Goal: Task Accomplishment & Management: Use online tool/utility

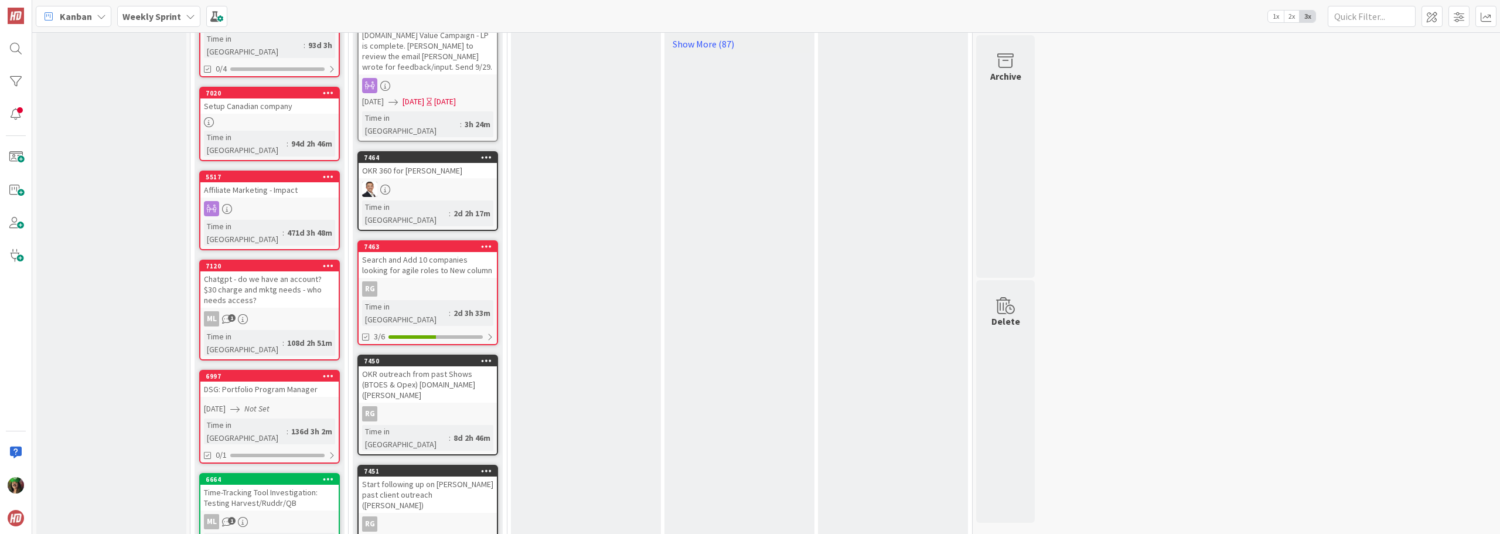
scroll to position [879, 0]
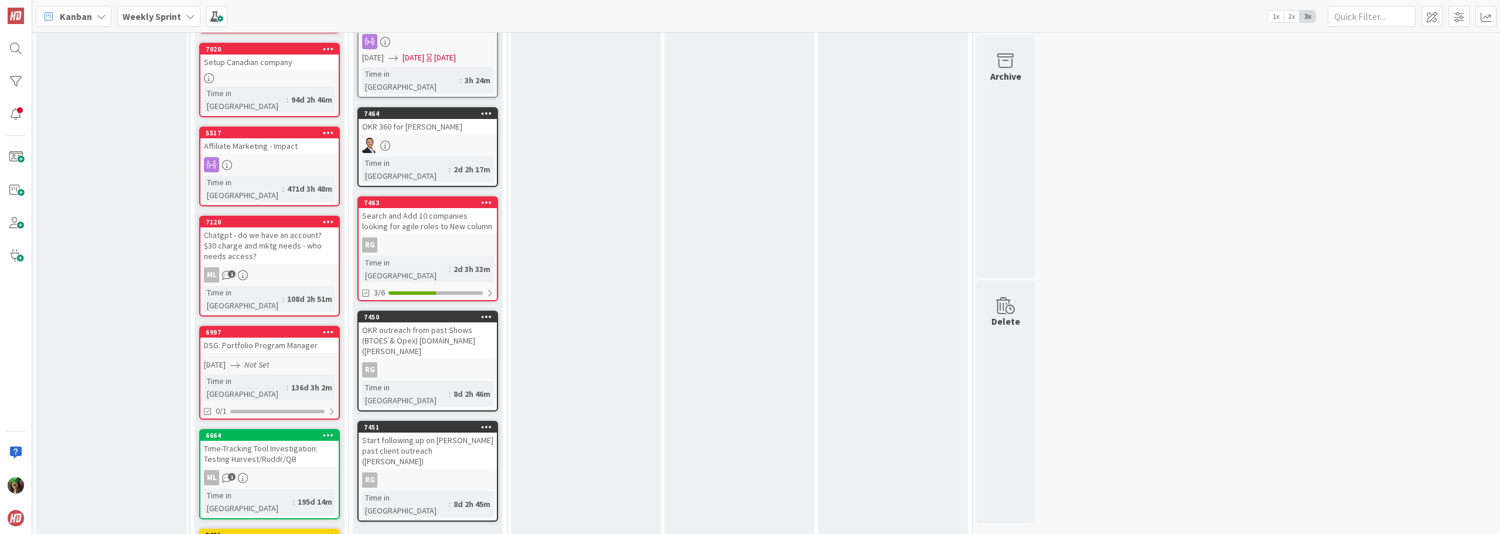
click at [394, 531] on link "Show More (6)" at bounding box center [427, 540] width 141 height 19
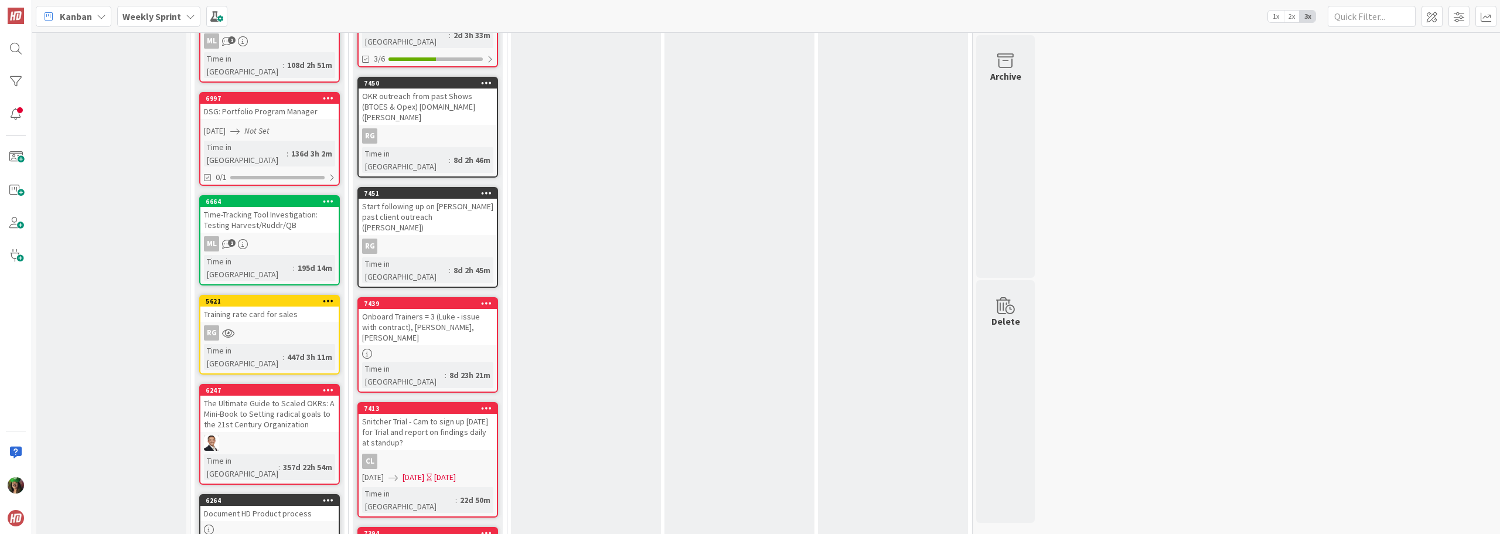
scroll to position [1113, 0]
click at [449, 528] on div "7394" at bounding box center [430, 532] width 133 height 8
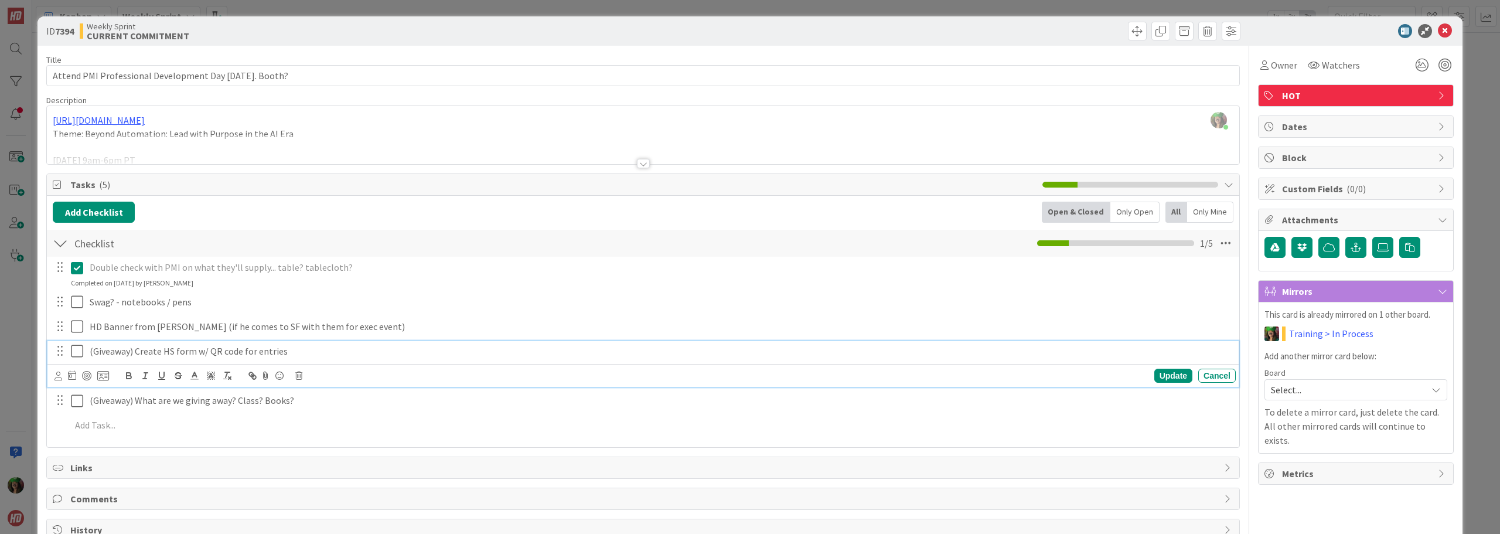
click at [73, 350] on icon at bounding box center [77, 351] width 12 height 14
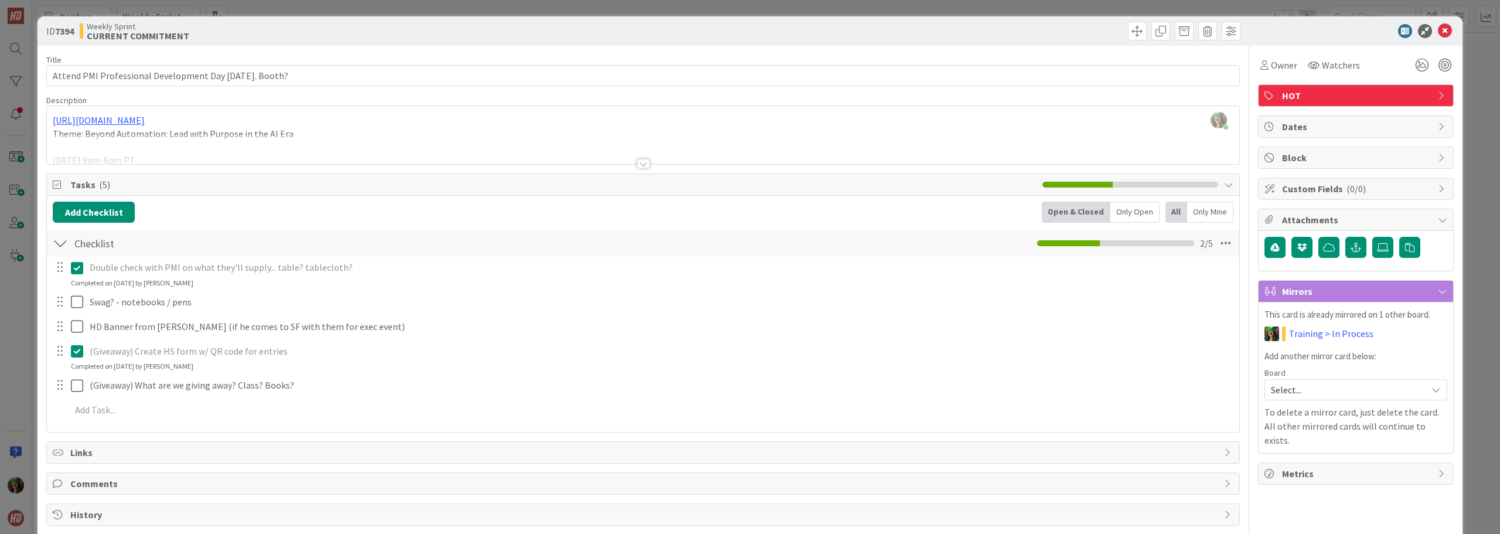
click at [86, 452] on span "Links" at bounding box center [644, 452] width 1148 height 14
click at [81, 481] on button "Add Link" at bounding box center [85, 479] width 64 height 21
click at [114, 405] on div "New" at bounding box center [99, 398] width 81 height 20
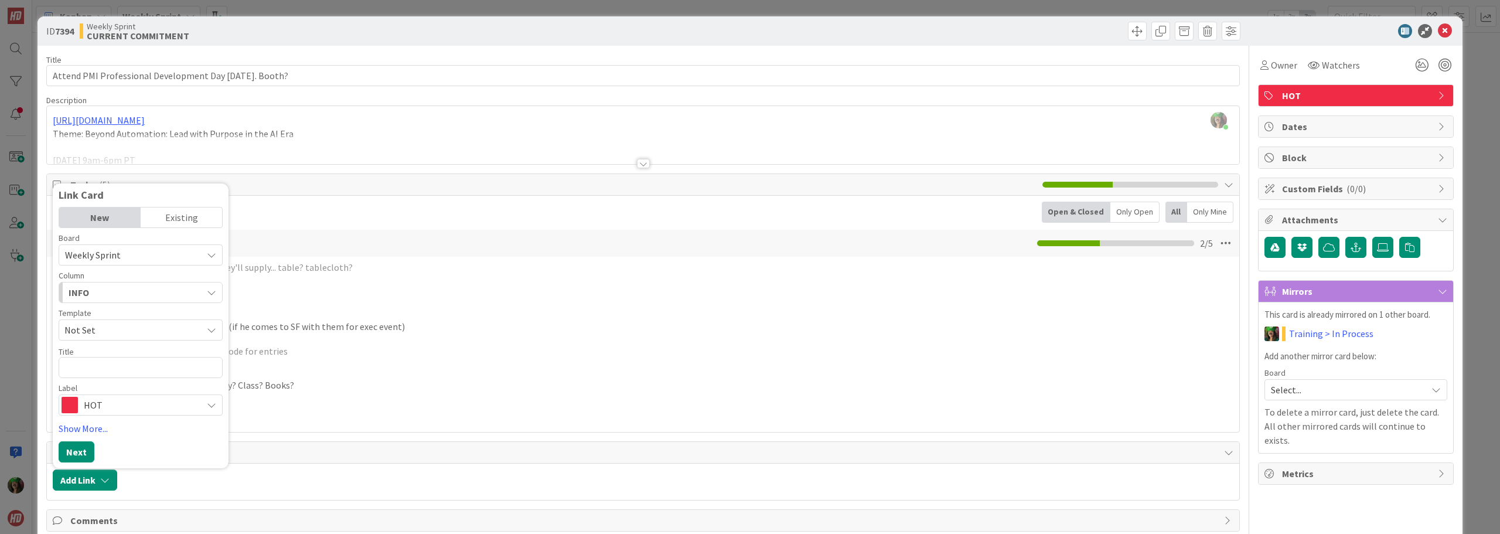
click at [394, 455] on span "Links" at bounding box center [644, 452] width 1148 height 14
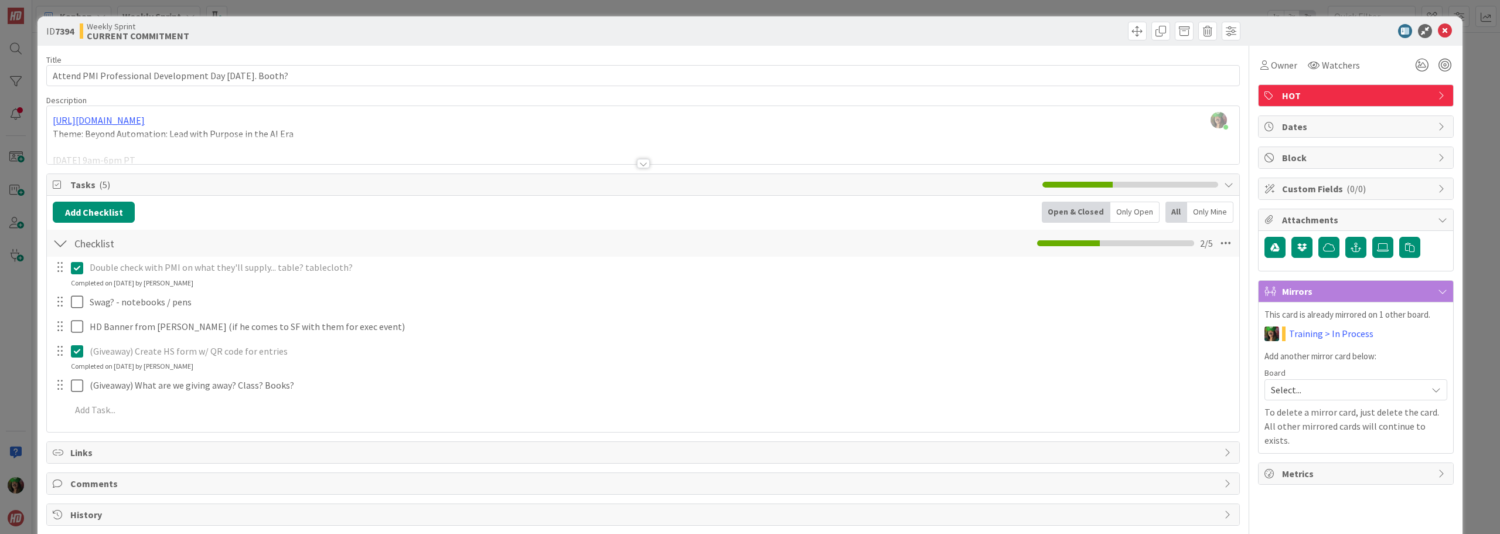
click at [209, 443] on div "Links" at bounding box center [643, 452] width 1192 height 21
click at [1377, 255] on label at bounding box center [1382, 247] width 21 height 21
click at [1372, 237] on input "file" at bounding box center [1372, 237] width 0 height 0
click at [1350, 248] on icon "button" at bounding box center [1355, 247] width 11 height 9
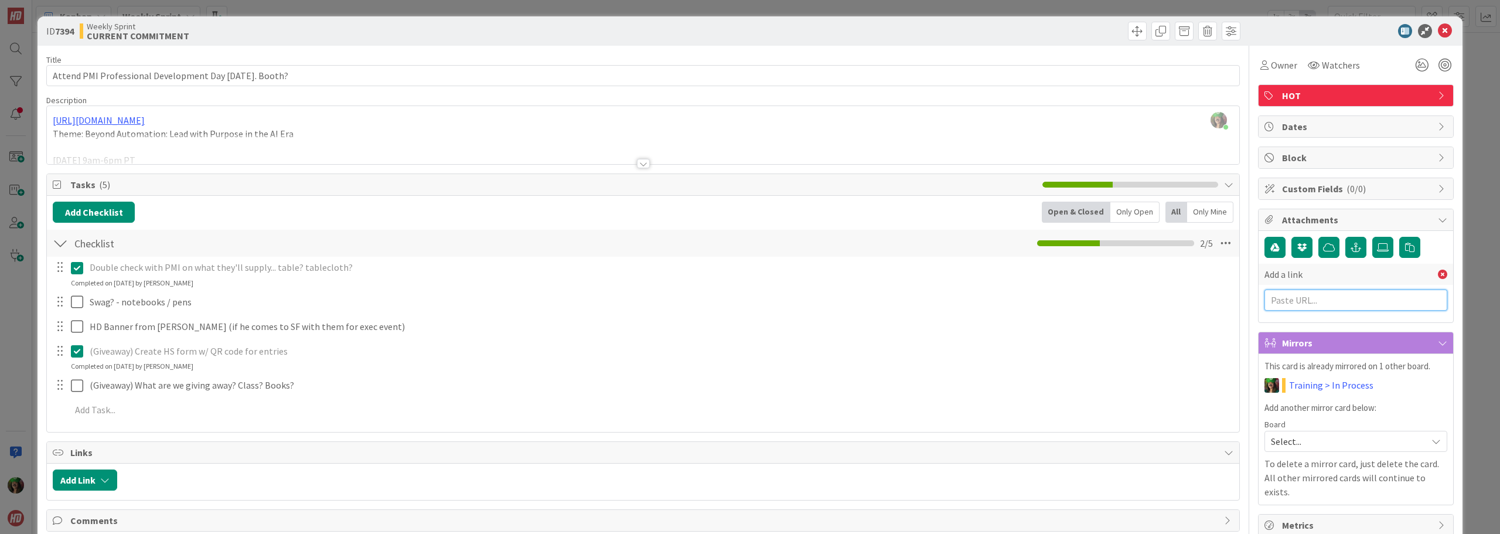
click at [1305, 302] on input "text" at bounding box center [1355, 299] width 183 height 21
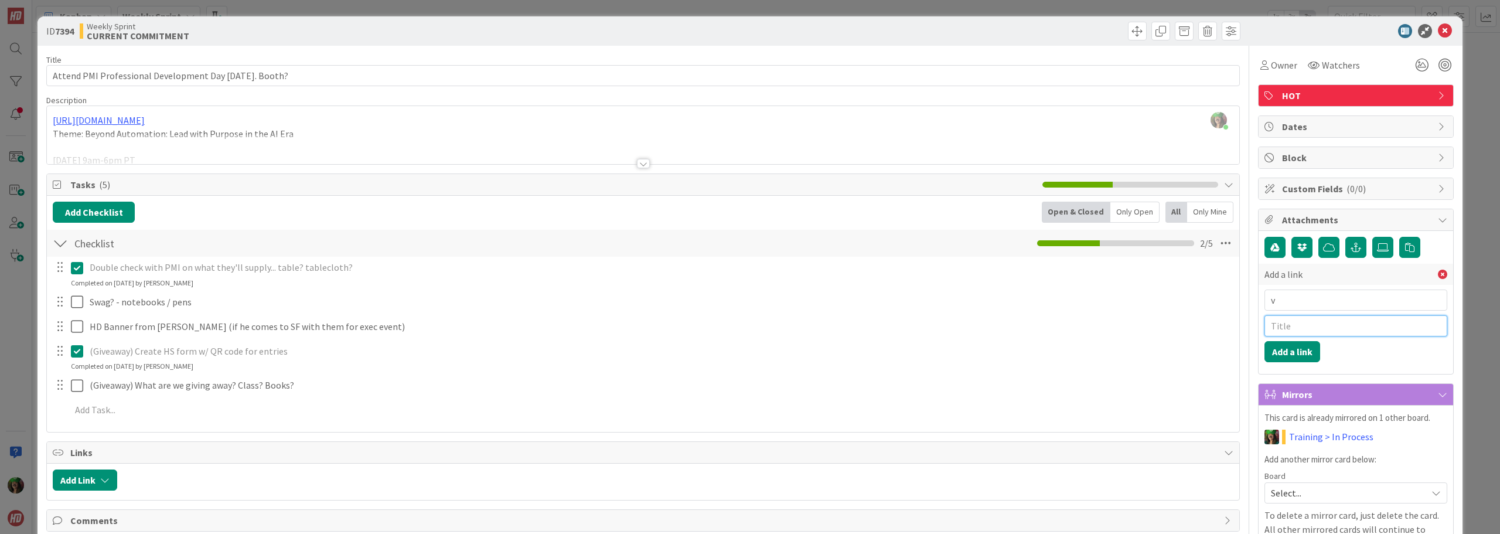
click at [1294, 320] on input "text" at bounding box center [1355, 325] width 183 height 21
click at [1269, 288] on div "Add a link v Add a link" at bounding box center [1355, 313] width 183 height 98
drag, startPoint x: 1269, startPoint y: 288, endPoint x: 1277, endPoint y: 292, distance: 8.7
click at [1271, 293] on div "Add a link v Add a link" at bounding box center [1355, 313] width 183 height 98
click at [1283, 295] on input "v" at bounding box center [1355, 299] width 183 height 21
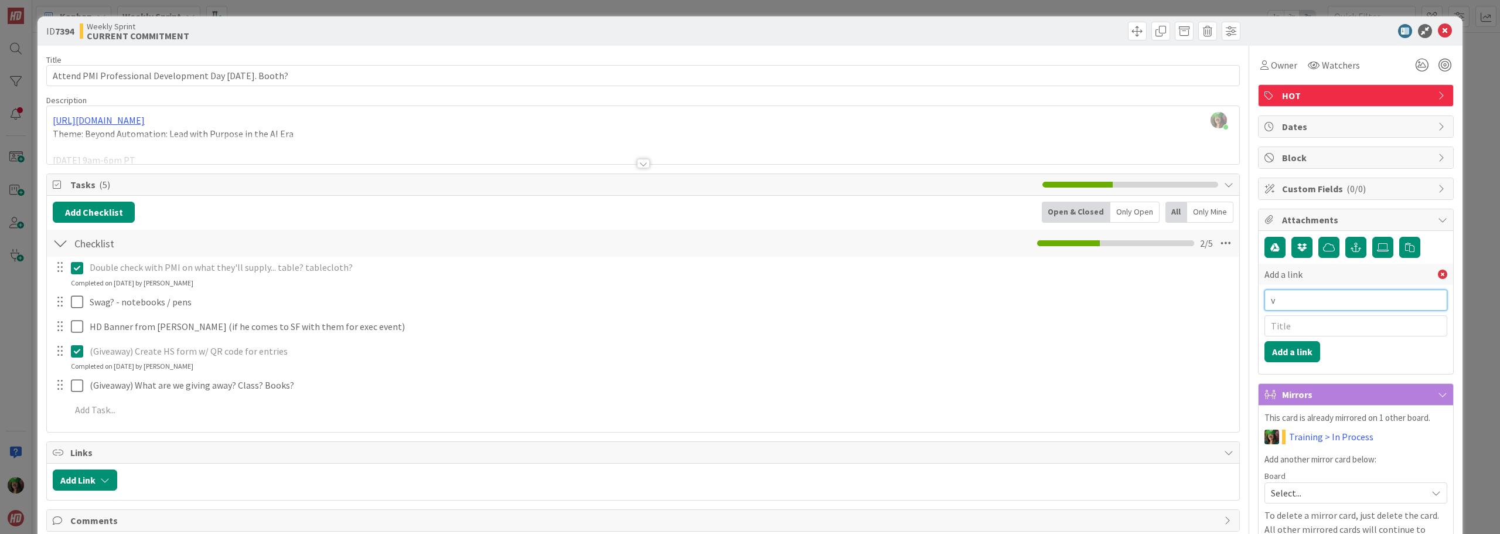
click at [1283, 295] on input "v" at bounding box center [1355, 299] width 183 height 21
paste input "https://share.hsforms.com/1avm_cUquTO-pba4ID9ssOQcc66o"
type input "https://share.hsforms.com/1avm_cUquTO-pba4ID9ssOQcc66o"
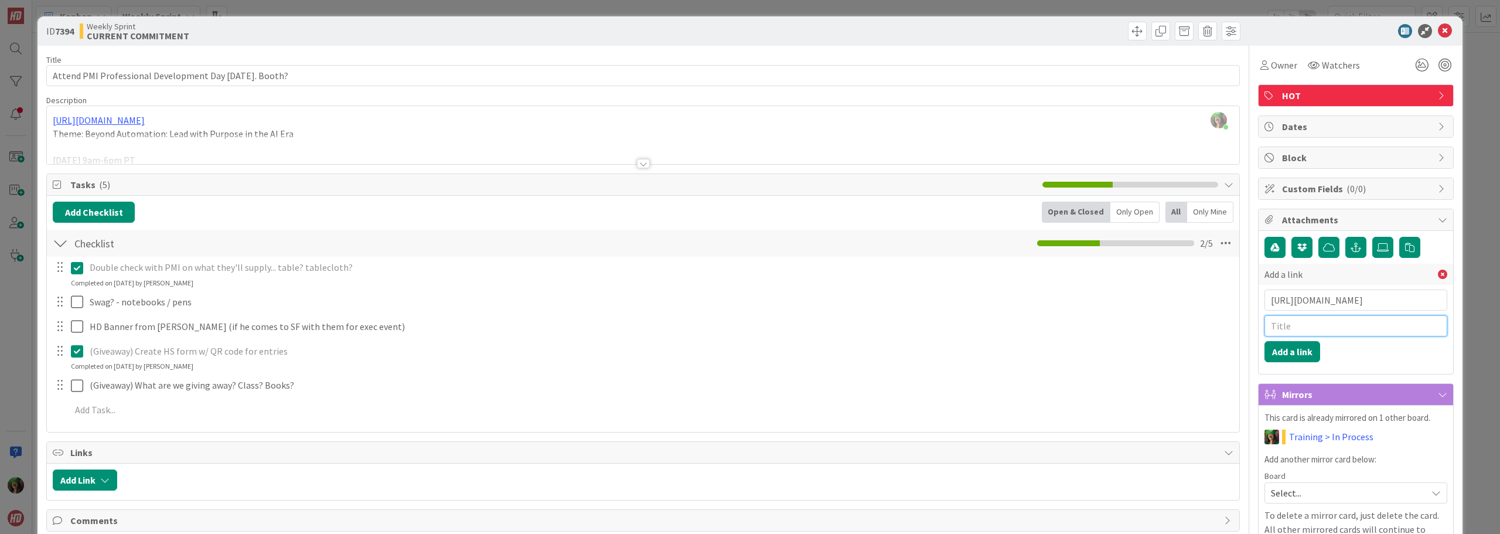
click at [1277, 328] on input "text" at bounding box center [1355, 325] width 183 height 21
type input "Giveaway Form"
click at [1285, 349] on button "Add a link" at bounding box center [1292, 351] width 56 height 21
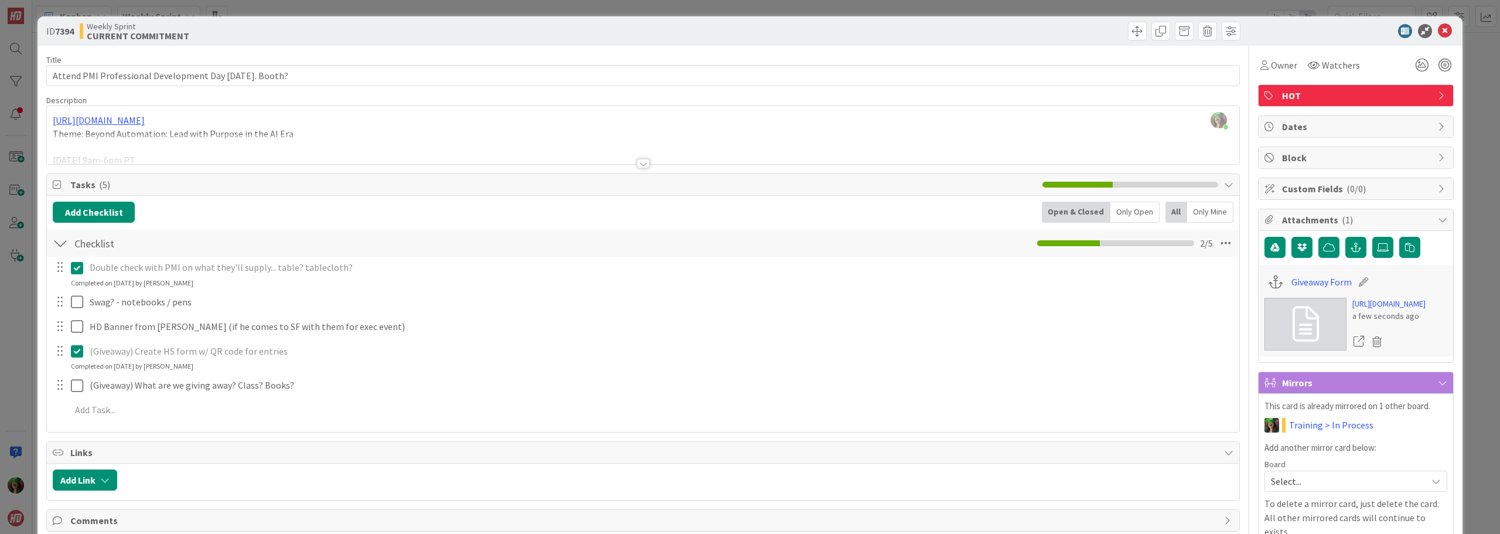
click at [1355, 279] on icon at bounding box center [1363, 282] width 16 height 12
click at [1353, 346] on icon at bounding box center [1358, 341] width 11 height 11
click at [1373, 350] on icon at bounding box center [1377, 342] width 16 height 18
click at [1252, 404] on button "Delete" at bounding box center [1268, 398] width 44 height 21
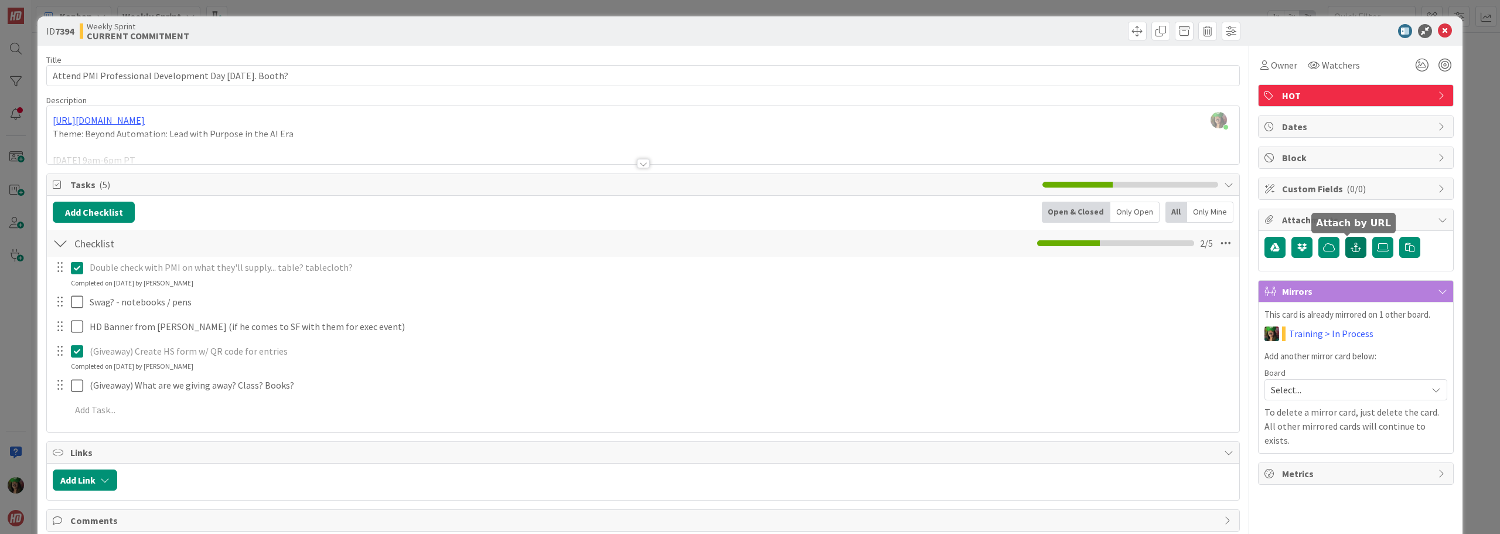
click at [1345, 238] on button "button" at bounding box center [1355, 247] width 21 height 21
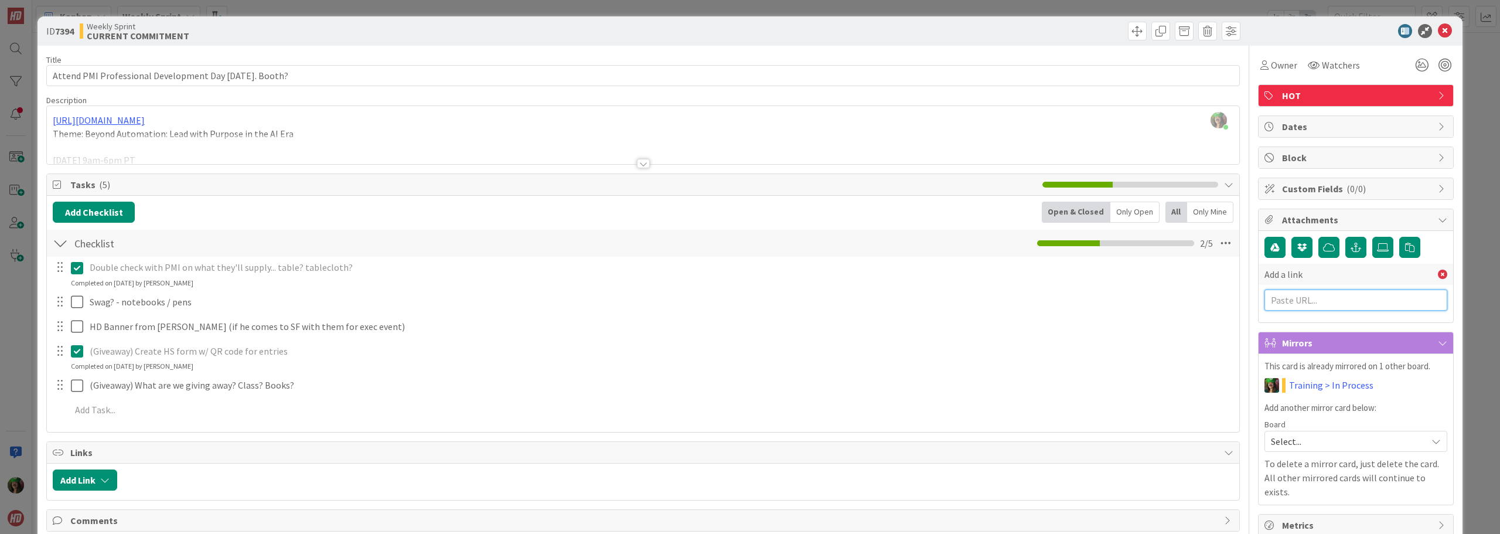
click at [1327, 297] on input "text" at bounding box center [1355, 299] width 183 height 21
paste input "https://share.hsforms.com/1avm_cUquTO-pba4ID9ssOQcc66o"
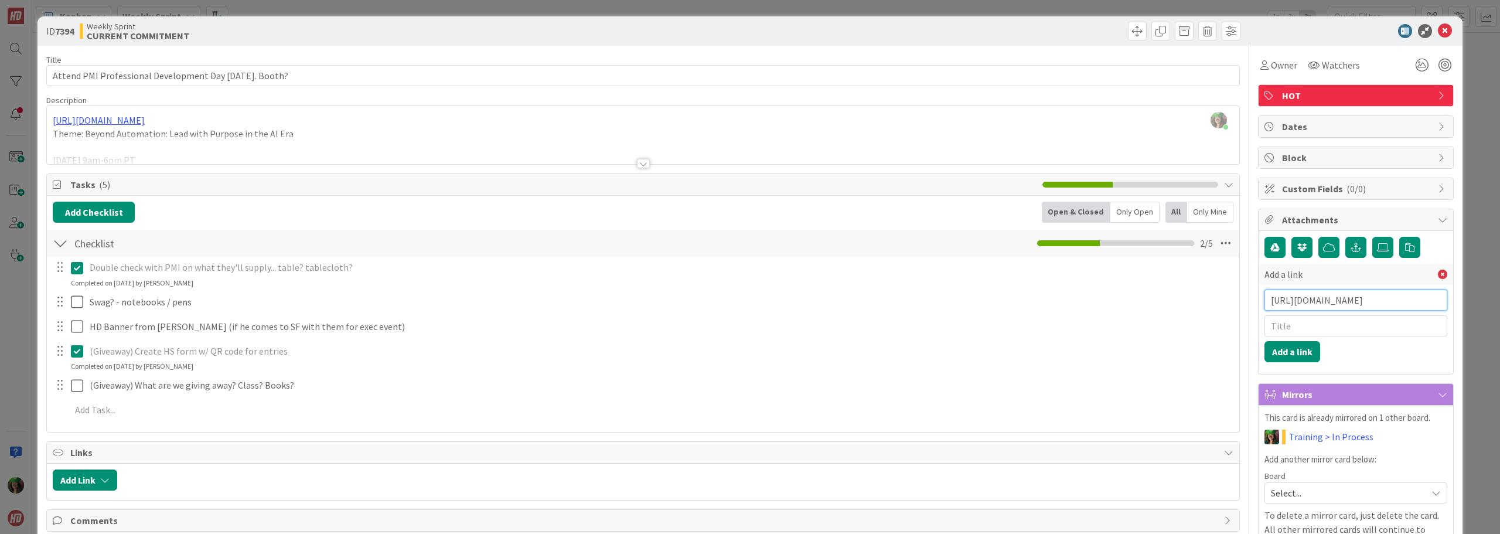
type input "https://share.hsforms.com/1avm_cUquTO-pba4ID9ssOQcc66o"
click at [1314, 325] on input "text" at bounding box center [1355, 325] width 183 height 21
type input "Giveaway Form"
click at [1295, 354] on button "Add a link" at bounding box center [1292, 351] width 56 height 21
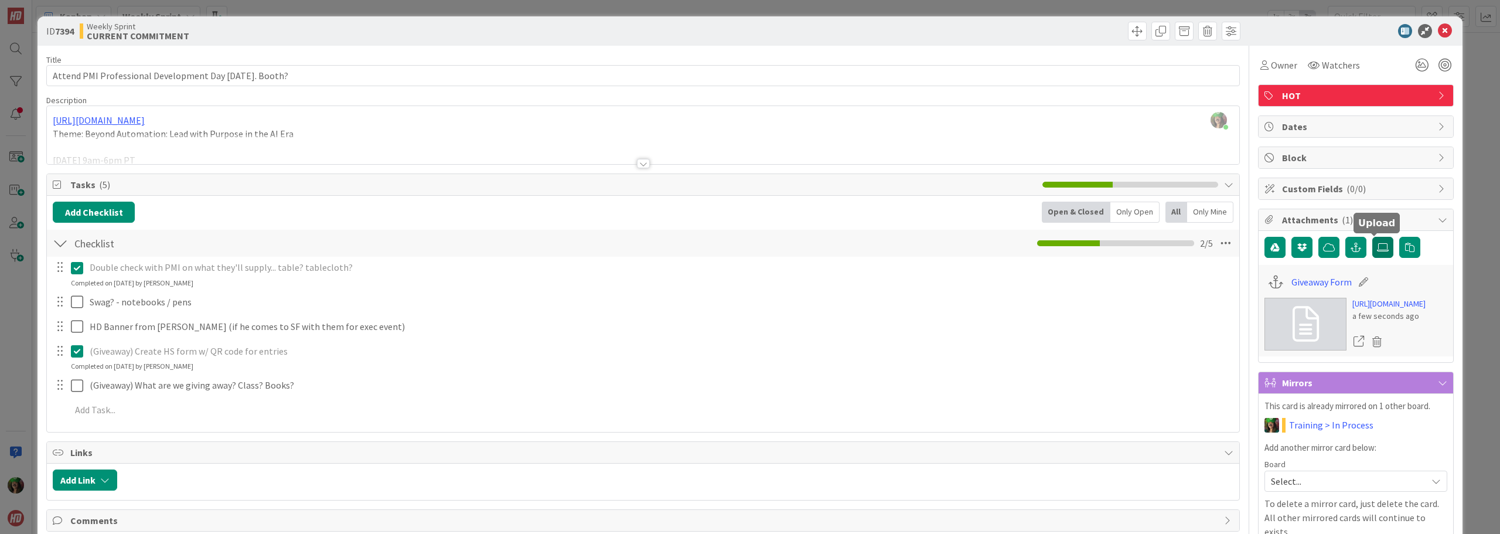
click at [1377, 247] on icon at bounding box center [1383, 247] width 12 height 9
click at [1372, 237] on input "file" at bounding box center [1372, 237] width 0 height 0
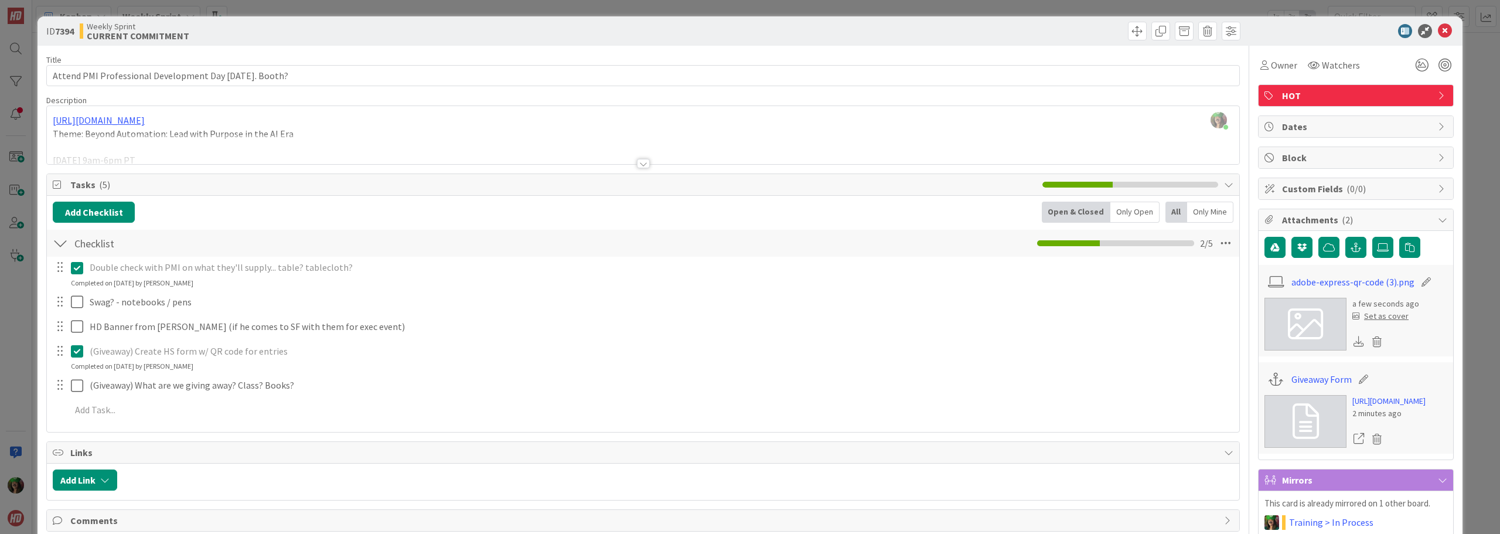
click at [1418, 278] on icon at bounding box center [1426, 282] width 16 height 12
click at [1377, 279] on input "adobe-express-qr-code (3)" at bounding box center [1356, 281] width 131 height 21
type input "QR Code for form"
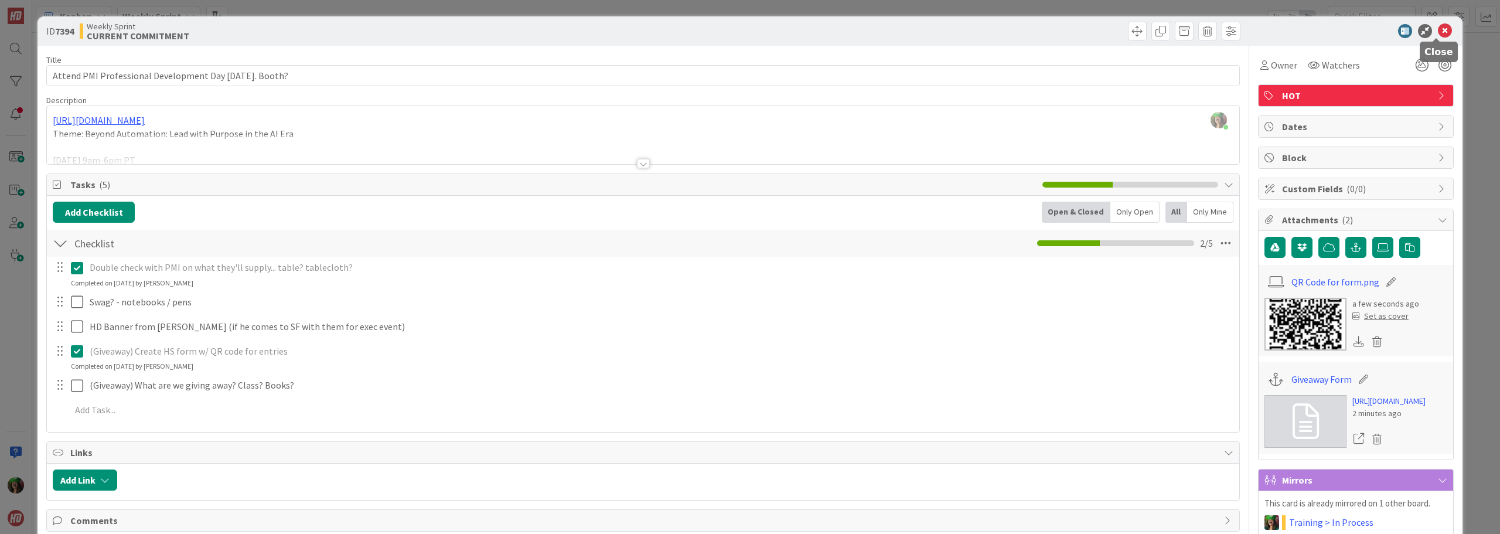
click at [1438, 32] on icon at bounding box center [1445, 31] width 14 height 14
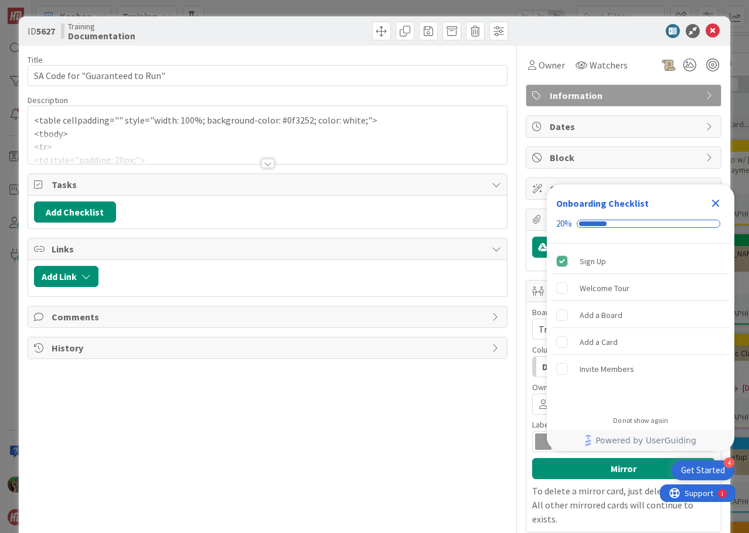
drag, startPoint x: 142, startPoint y: 152, endPoint x: 142, endPoint y: 143, distance: 8.8
click at [144, 145] on div at bounding box center [267, 149] width 479 height 30
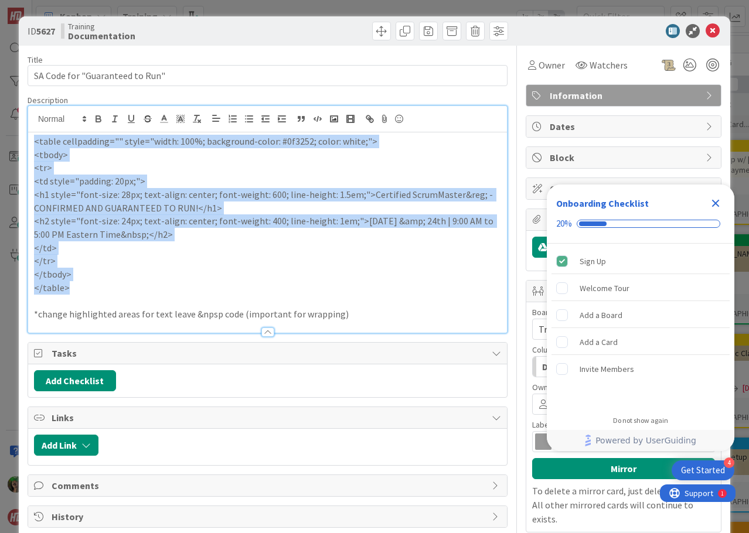
drag, startPoint x: 33, startPoint y: 141, endPoint x: 107, endPoint y: 284, distance: 160.9
click at [107, 284] on div "<table cellpadding="" style="width: 100%; background-color: #0f3252; color: whi…" at bounding box center [267, 232] width 479 height 200
copy div "<table cellpadding="" style="width: 100%; background-color: #0f3252; color: whi…"
